Goal: Information Seeking & Learning: Find specific fact

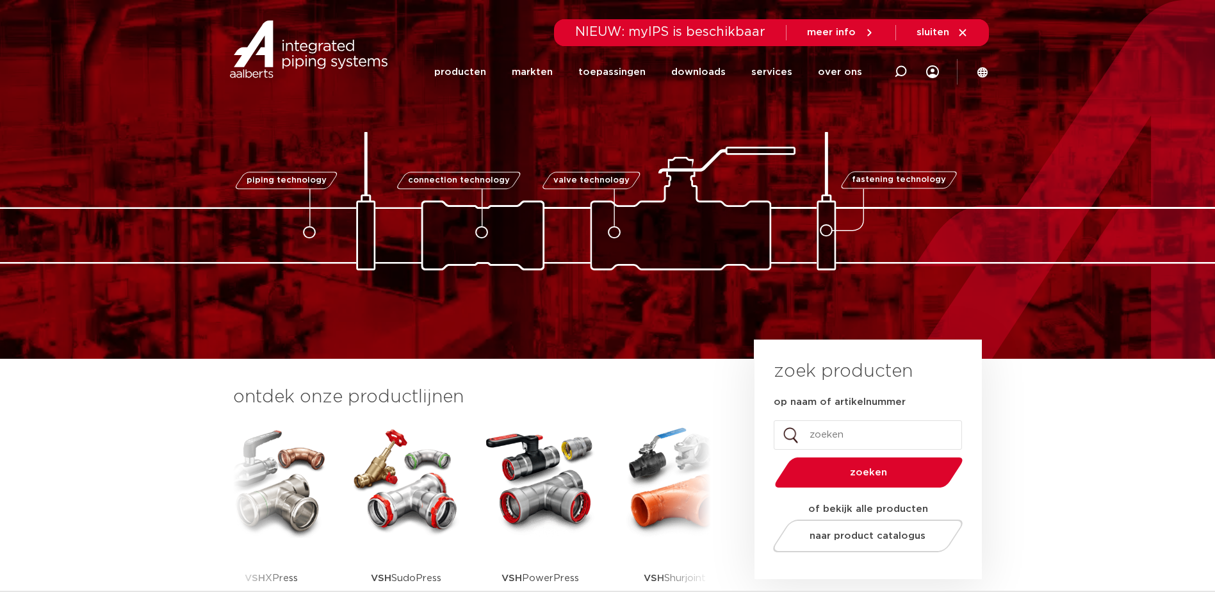
click at [815, 430] on input "op naam of artikelnummer" at bounding box center [868, 434] width 188 height 29
type input "6342261"
click at [769, 456] on button "zoeken" at bounding box center [868, 472] width 199 height 33
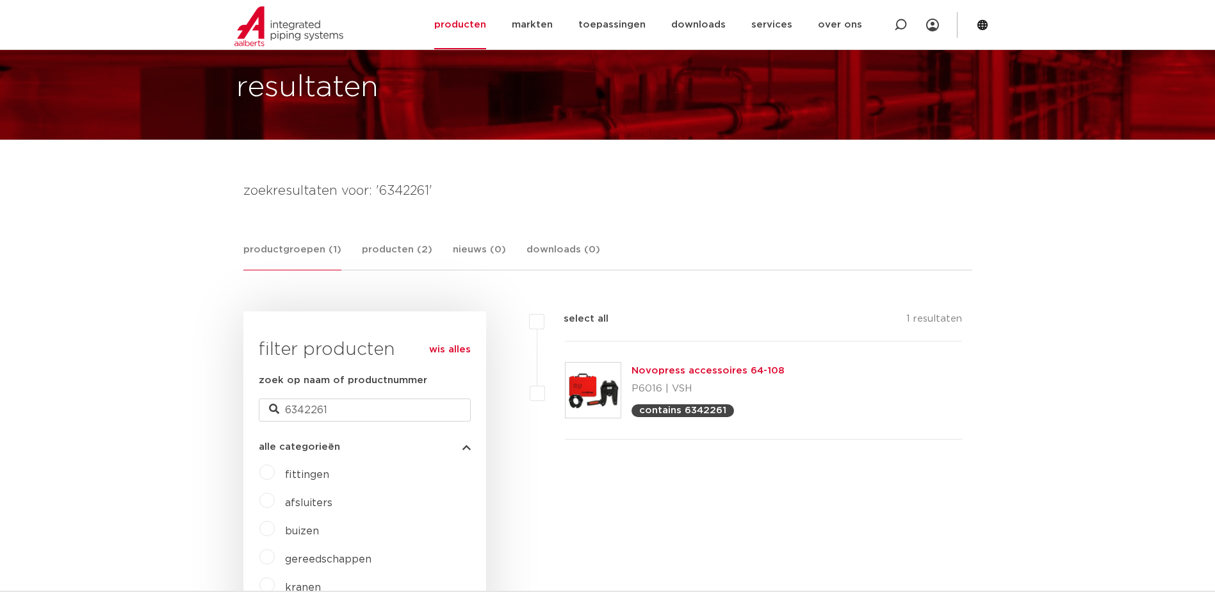
click at [692, 371] on link "Novopress accessoires 64-108" at bounding box center [707, 371] width 153 height 10
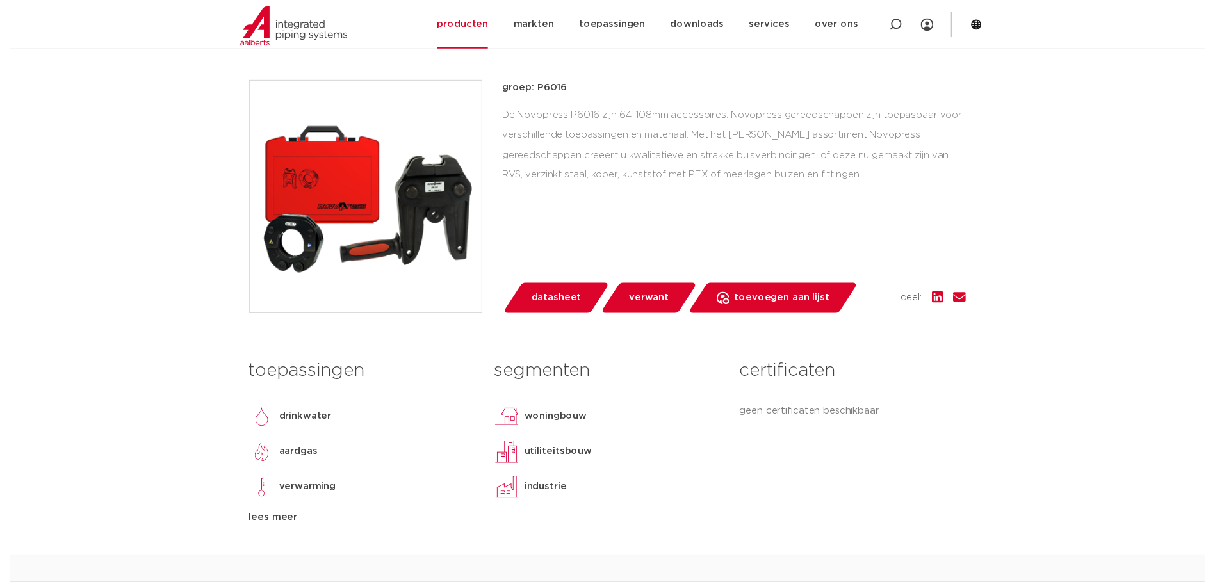
scroll to position [320, 0]
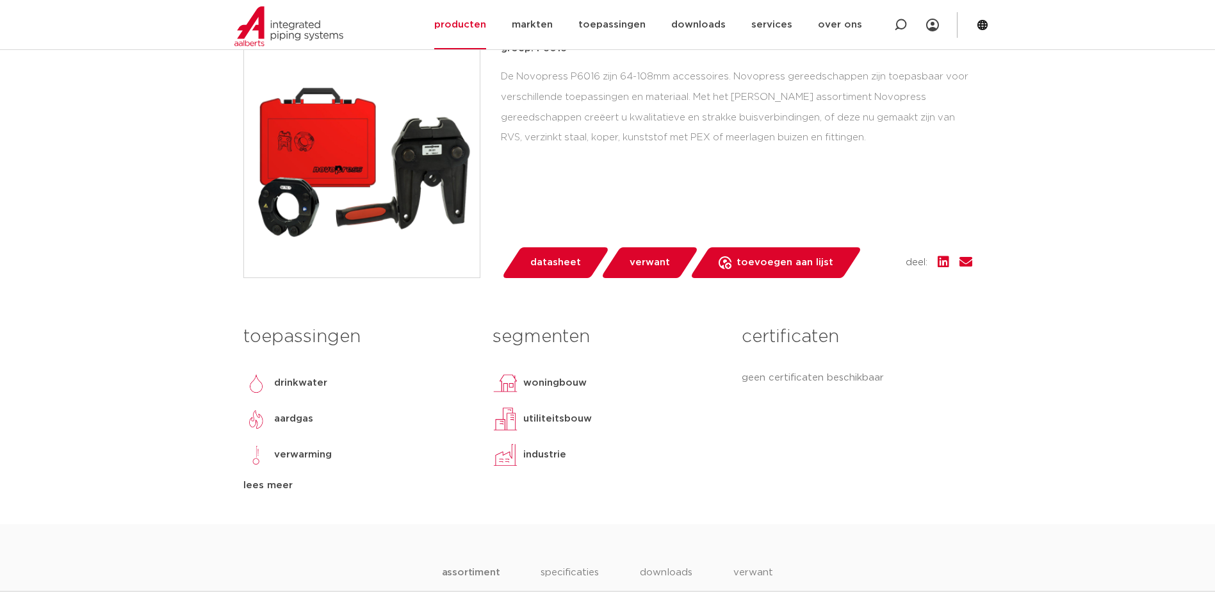
click at [542, 267] on span "datasheet" at bounding box center [555, 262] width 51 height 20
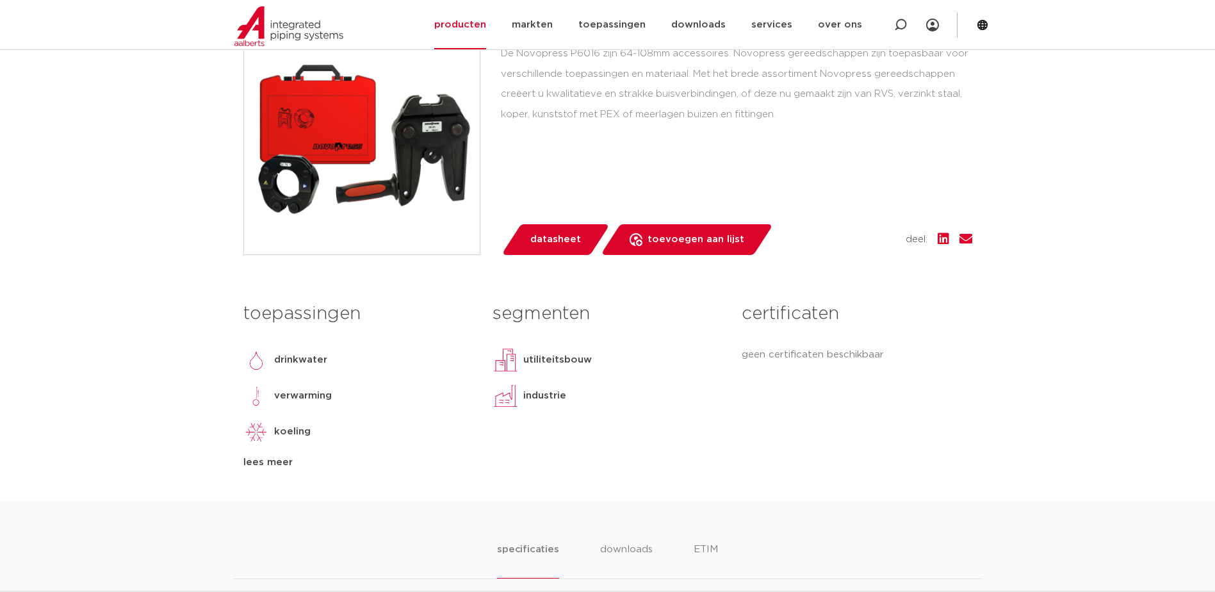
scroll to position [64, 0]
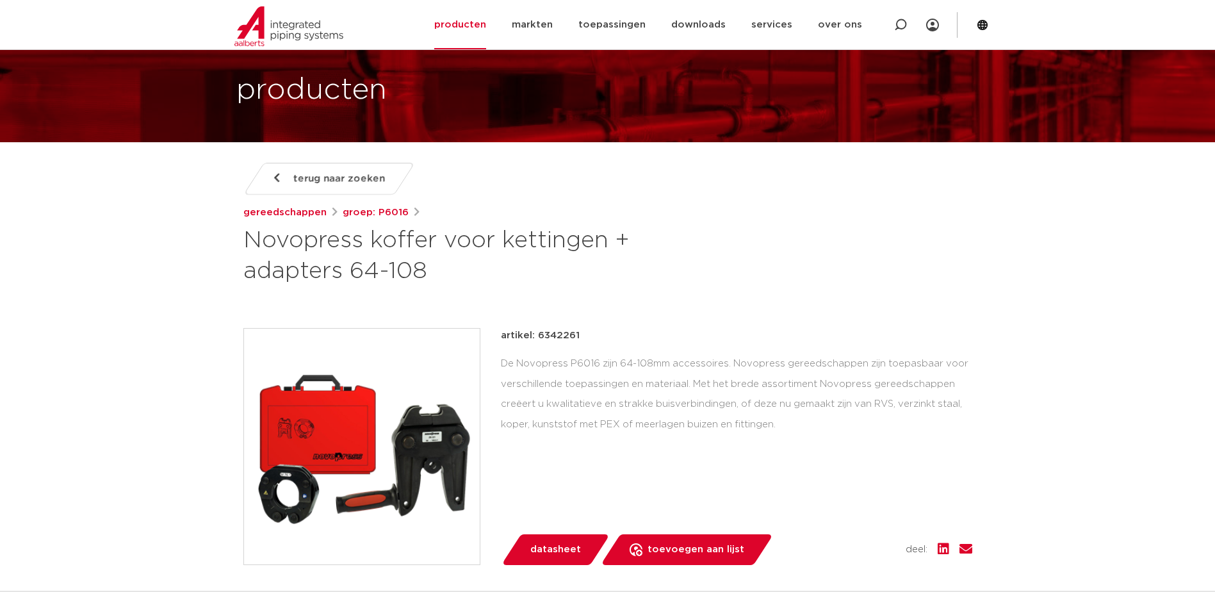
drag, startPoint x: 536, startPoint y: 337, endPoint x: 579, endPoint y: 337, distance: 42.9
click at [579, 337] on div "artikel: 6342261" at bounding box center [736, 335] width 471 height 15
copy p "6342261"
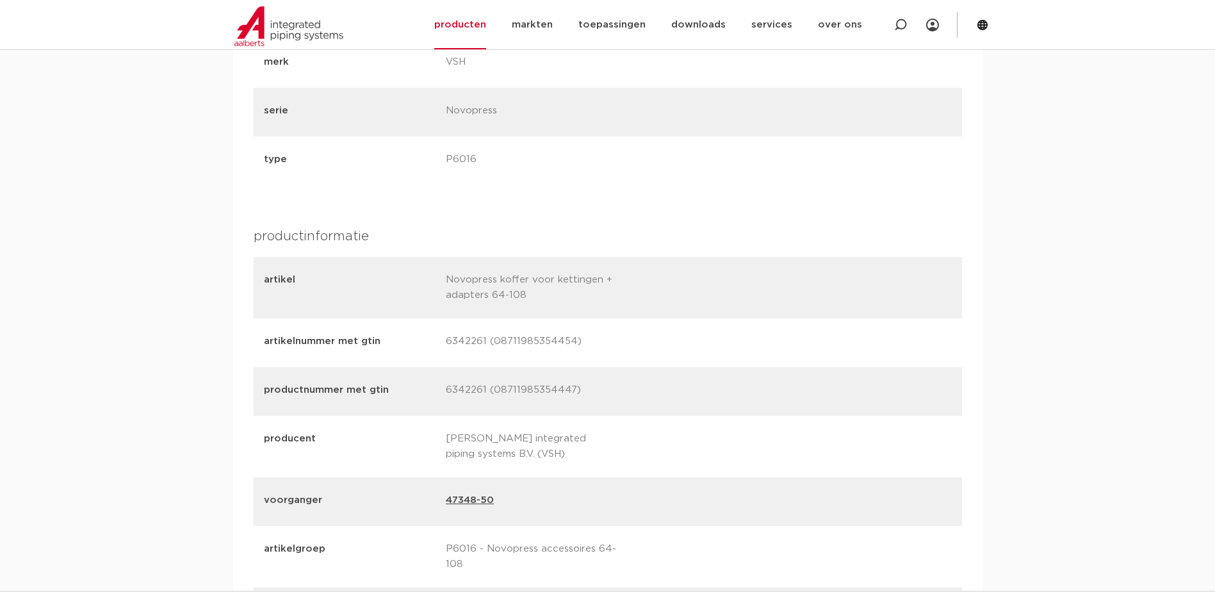
scroll to position [1345, 0]
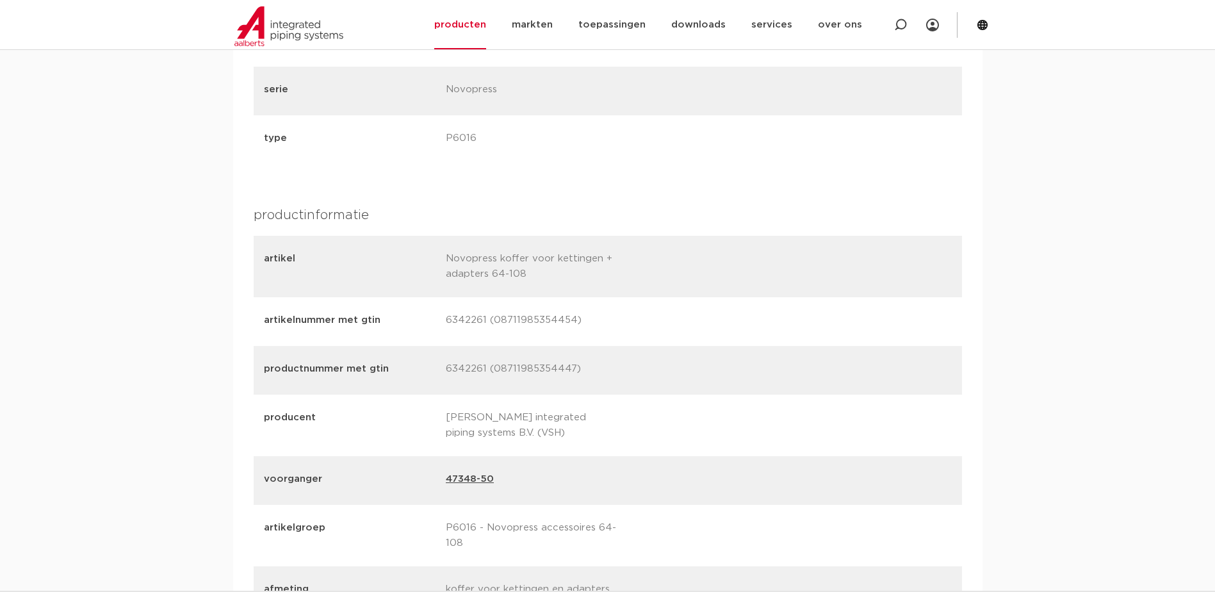
drag, startPoint x: 444, startPoint y: 259, endPoint x: 619, endPoint y: 267, distance: 175.6
click at [619, 267] on div "artikel Novopress koffer voor kettingen + adapters 64-108" at bounding box center [608, 266] width 708 height 61
copy p "Novopress koffer voor kettingen + adapters 64-108"
